Goal: Transaction & Acquisition: Purchase product/service

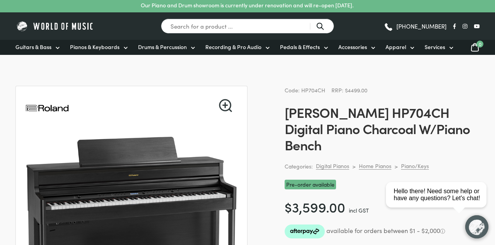
scroll to position [39, 0]
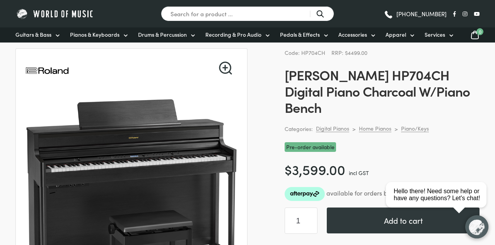
click at [452, 160] on html "close Hello there! Need some help or have any questions? Let's chat!" at bounding box center [439, 160] width 112 height 0
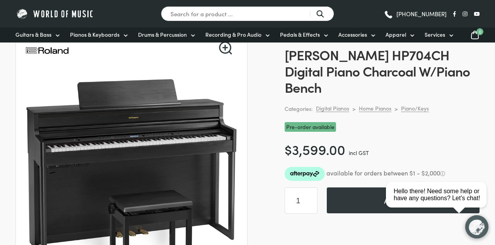
scroll to position [61, 0]
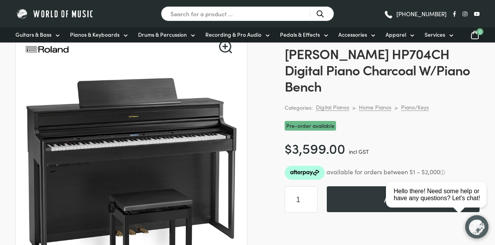
click at [363, 186] on button "Add to cart" at bounding box center [403, 199] width 153 height 26
click at [352, 186] on button "Add to cart" at bounding box center [403, 199] width 153 height 26
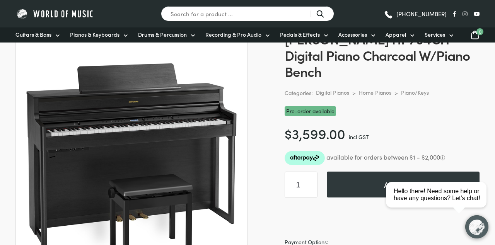
scroll to position [67, 0]
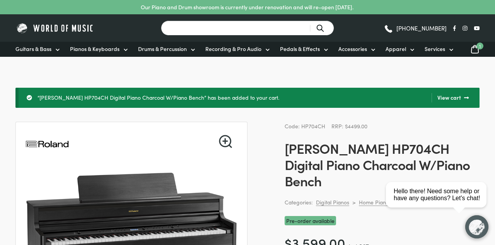
click at [195, 24] on input "Search for a product ..." at bounding box center [247, 27] width 173 height 15
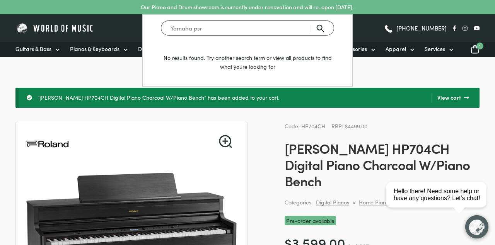
type input "Yamaha psr"
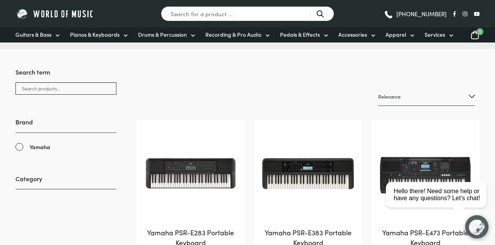
scroll to position [95, 0]
